Goal: Task Accomplishment & Management: Use online tool/utility

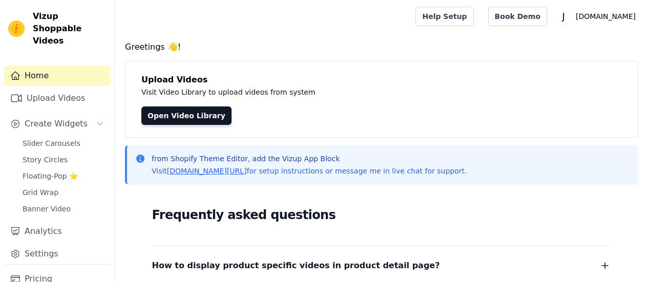
scroll to position [16, 0]
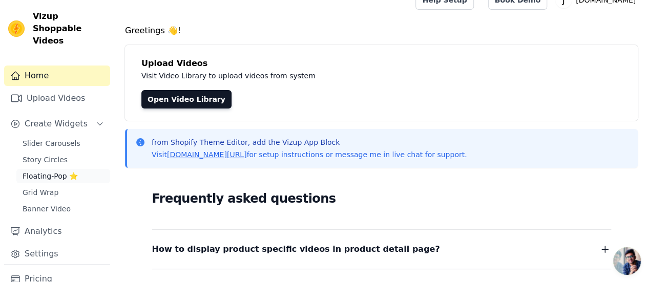
click at [45, 171] on span "Floating-Pop ⭐" at bounding box center [50, 176] width 55 height 10
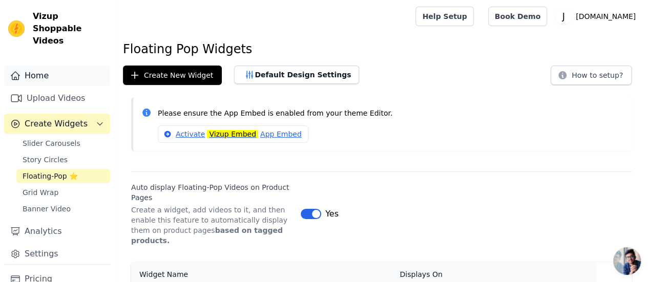
click at [17, 72] on icon "Sidebar" at bounding box center [15, 76] width 8 height 8
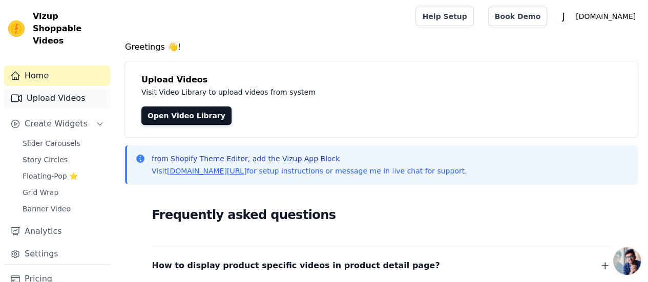
click at [28, 88] on link "Upload Videos" at bounding box center [57, 98] width 106 height 20
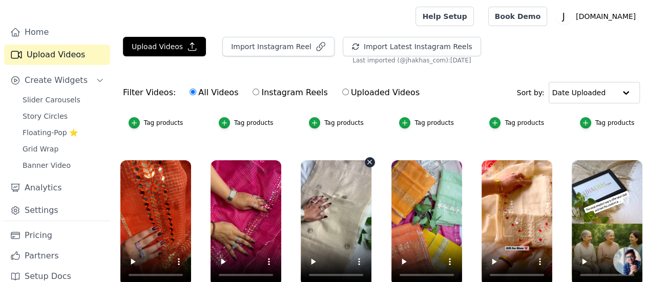
scroll to position [46, 0]
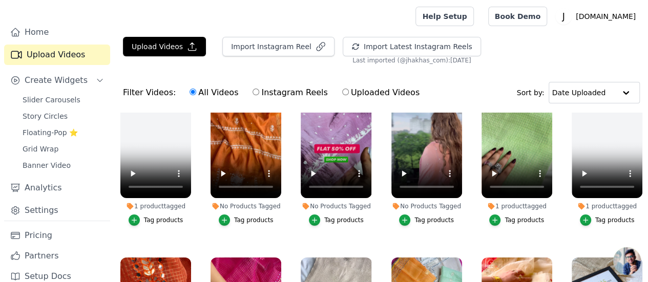
click at [615, 259] on span "Open chat" at bounding box center [627, 261] width 28 height 28
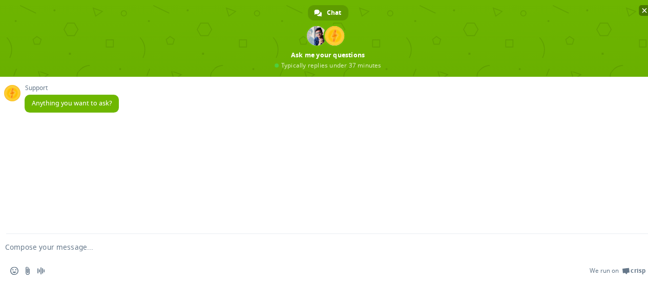
click at [641, 9] on span "Close chat" at bounding box center [644, 10] width 11 height 11
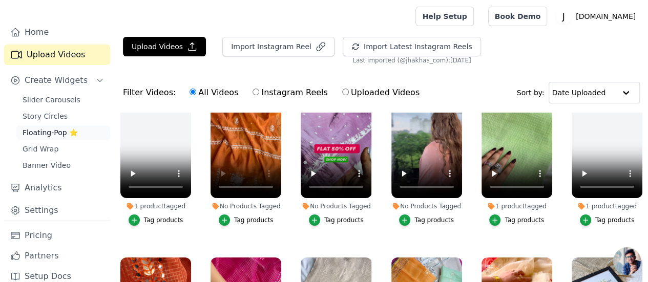
click at [57, 128] on span "Floating-Pop ⭐" at bounding box center [50, 133] width 55 height 10
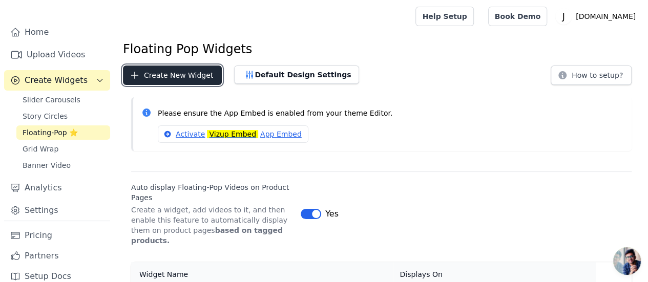
click at [195, 79] on button "Create New Widget" at bounding box center [172, 75] width 99 height 19
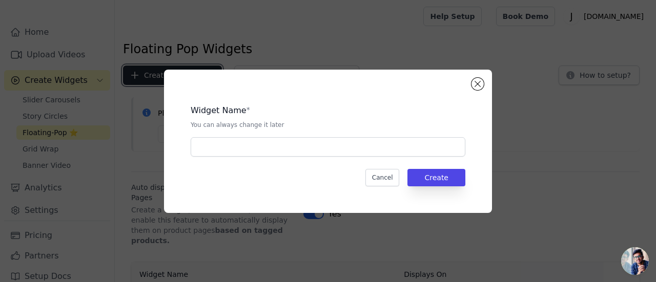
click at [123, 66] on button "Create New Widget" at bounding box center [172, 75] width 99 height 19
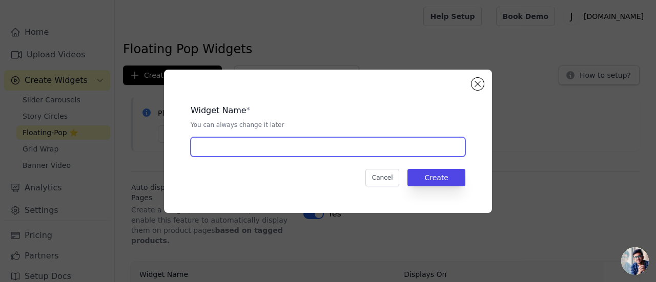
click at [222, 146] on input "text" at bounding box center [328, 146] width 275 height 19
type input "Mul Chikankari with pearls."
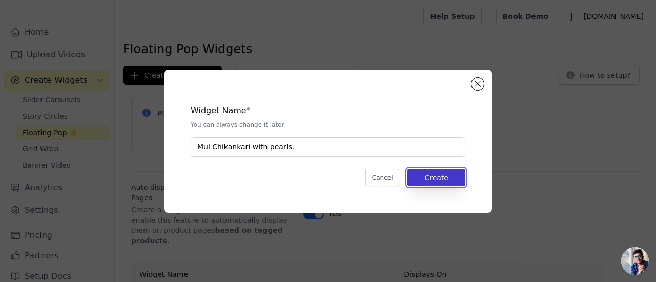
click at [432, 177] on button "Create" at bounding box center [436, 177] width 58 height 17
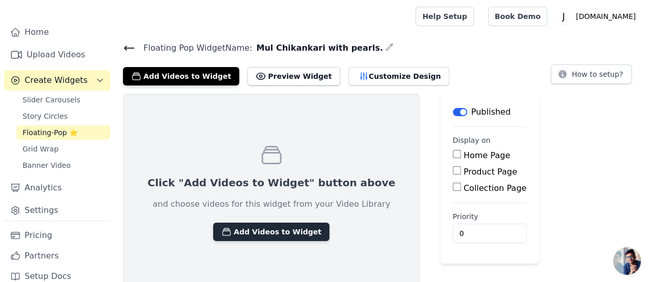
click at [237, 223] on button "Add Videos to Widget" at bounding box center [271, 232] width 116 height 18
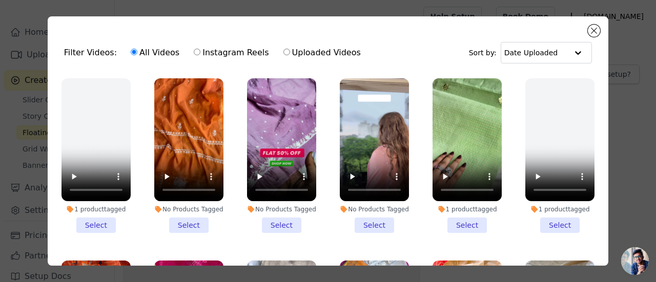
click at [179, 219] on li "No Products Tagged Select" at bounding box center [188, 155] width 69 height 155
click at [0, 0] on input "No Products Tagged Select" at bounding box center [0, 0] width 0 height 0
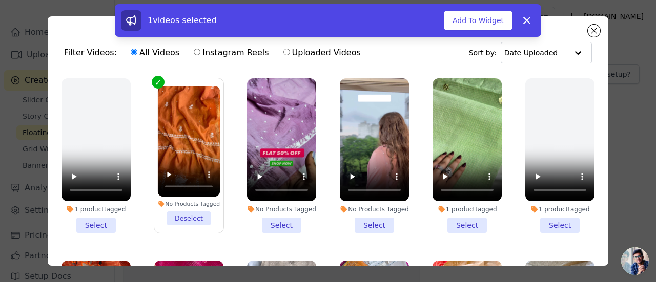
click at [355, 218] on li "No Products Tagged Select" at bounding box center [374, 155] width 69 height 155
click at [0, 0] on input "No Products Tagged Select" at bounding box center [0, 0] width 0 height 0
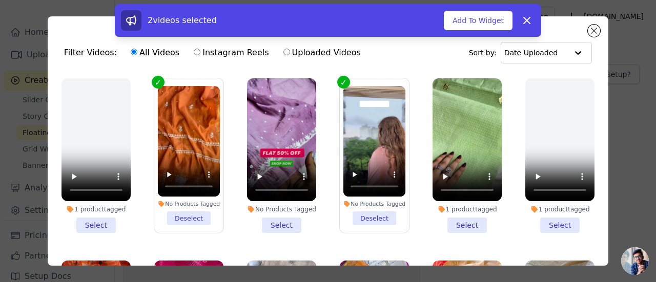
click at [280, 217] on li "No Products Tagged Select" at bounding box center [281, 155] width 69 height 155
click at [0, 0] on input "No Products Tagged Select" at bounding box center [0, 0] width 0 height 0
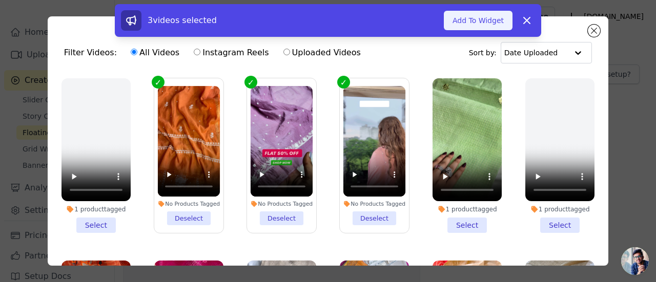
click at [493, 20] on button "Add To Widget" at bounding box center [478, 20] width 69 height 19
